Goal: Check status: Check status

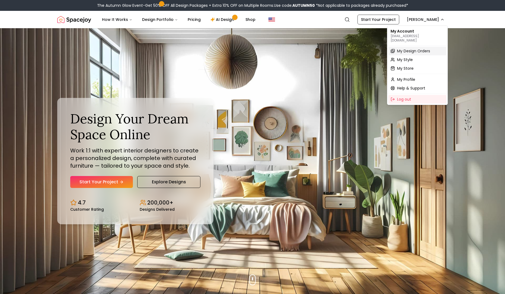
click at [420, 48] on span "My Design Orders" at bounding box center [413, 50] width 33 height 5
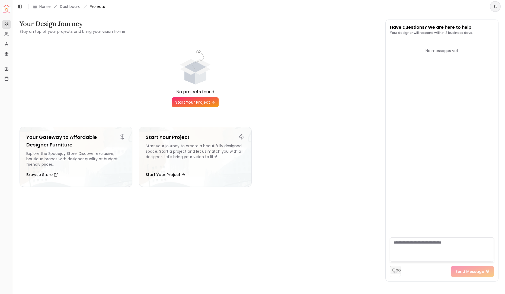
click at [497, 7] on html "Spacejoy Dashboard Overview Projects My Referrals My Profile Gift Card Balance …" at bounding box center [252, 147] width 505 height 294
click at [458, 21] on p "[EMAIL_ADDRESS][DOMAIN_NAME]" at bounding box center [471, 24] width 54 height 7
click at [150, 36] on html "Spacejoy Dashboard Overview Projects My Referrals My Profile Gift Card Balance …" at bounding box center [252, 147] width 505 height 294
click at [73, 5] on link "Dashboard" at bounding box center [70, 6] width 21 height 5
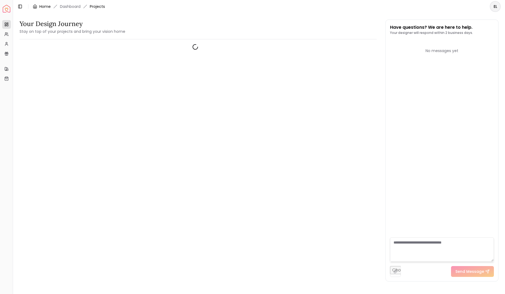
click at [43, 6] on link "Home" at bounding box center [44, 6] width 11 height 5
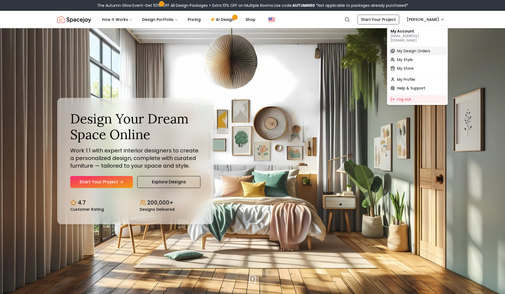
click at [413, 49] on span "My Design Orders" at bounding box center [413, 50] width 33 height 5
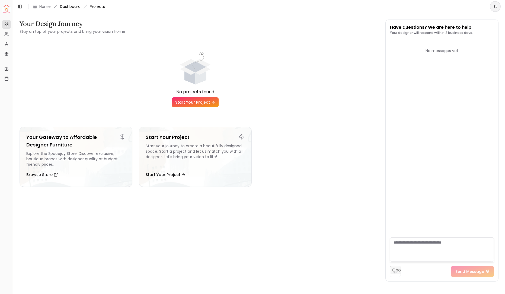
click at [72, 7] on link "Dashboard" at bounding box center [70, 6] width 21 height 5
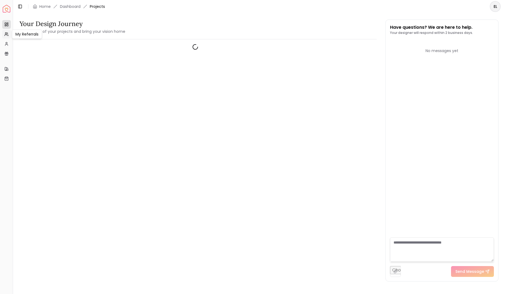
click at [8, 35] on icon at bounding box center [8, 35] width 1 height 1
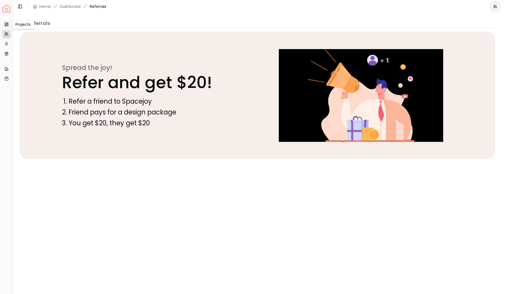
click at [7, 24] on rect at bounding box center [7, 25] width 1 height 2
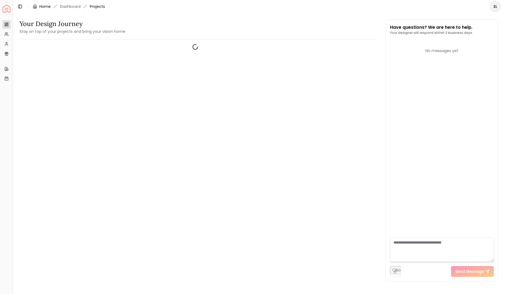
click at [44, 6] on link "Home" at bounding box center [44, 6] width 11 height 5
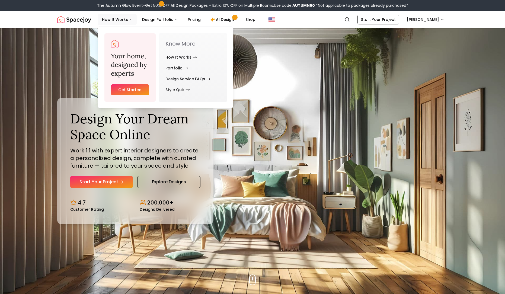
click at [128, 16] on button "How It Works" at bounding box center [117, 19] width 39 height 11
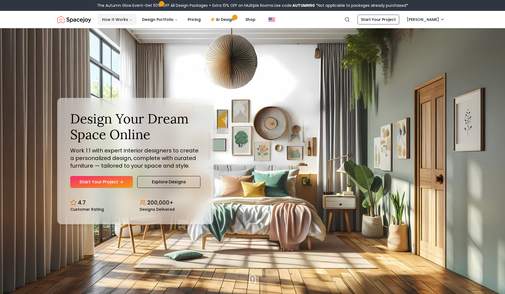
click at [128, 16] on button "How It Works" at bounding box center [117, 19] width 39 height 11
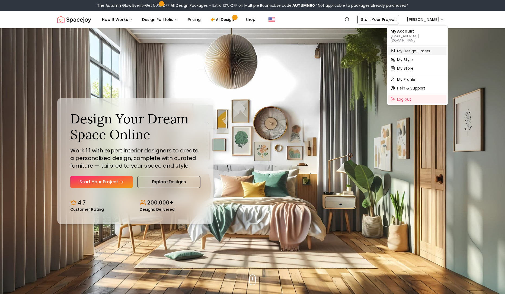
click at [412, 49] on span "My Design Orders" at bounding box center [413, 50] width 33 height 5
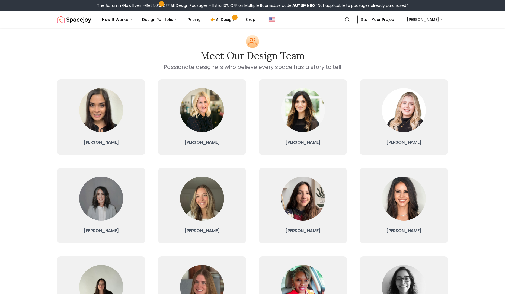
scroll to position [2, 0]
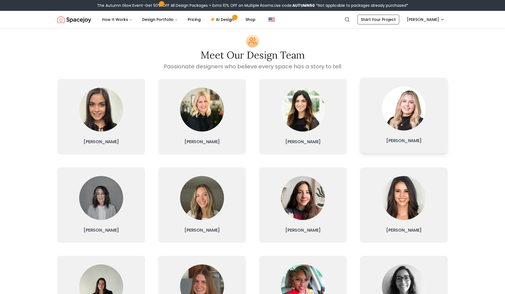
click at [423, 125] on div at bounding box center [404, 109] width 44 height 44
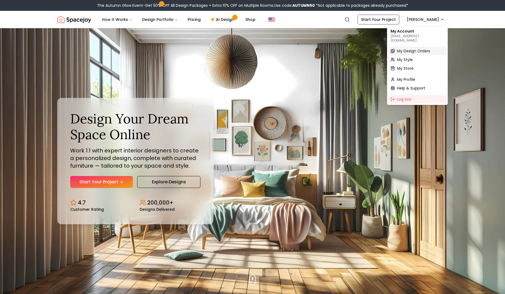
click at [422, 48] on span "My Design Orders" at bounding box center [413, 50] width 33 height 5
